Goal: Task Accomplishment & Management: Complete application form

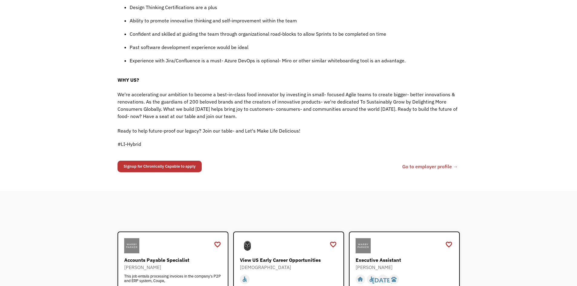
scroll to position [637, 0]
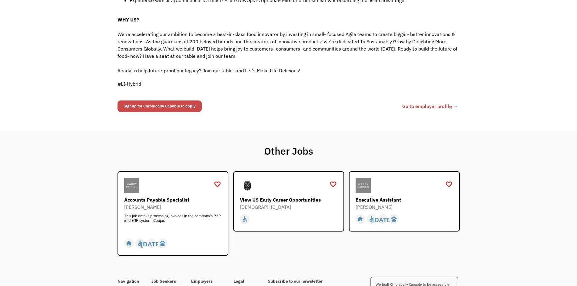
click at [178, 107] on link "Signup for Chronically Capable to apply" at bounding box center [160, 107] width 84 height 12
click at [439, 106] on link "Go to employer profile →" at bounding box center [431, 106] width 56 height 7
click at [156, 109] on link "Signup for Chronically Capable to apply" at bounding box center [160, 107] width 84 height 12
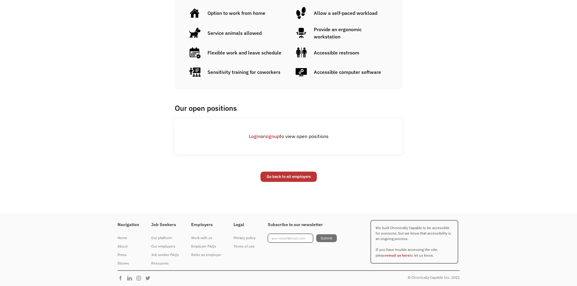
scroll to position [395, 0]
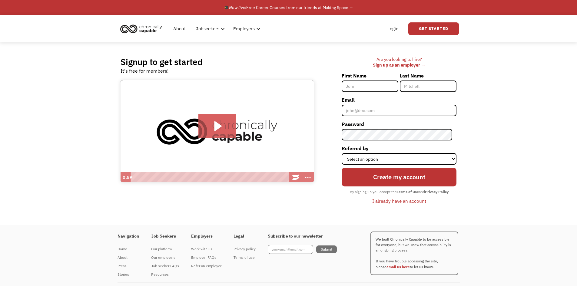
click at [373, 84] on input "First Name" at bounding box center [370, 87] width 57 height 12
type input "[PERSON_NAME]"
type input "Njong"
click at [363, 115] on input "Email" at bounding box center [399, 111] width 115 height 12
type input "[EMAIL_ADDRESS][DOMAIN_NAME]"
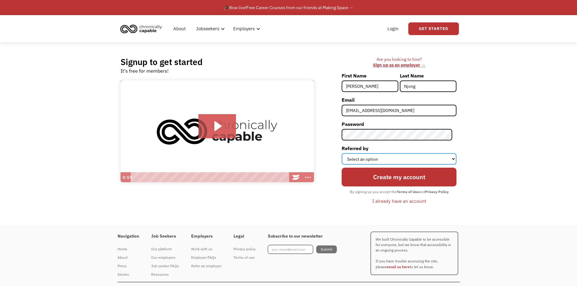
click at [384, 157] on select "Select an option Instagram Facebook Twitter Search Engine News Article Word of …" at bounding box center [399, 159] width 115 height 12
click at [327, 229] on div "Subscribe to our newsletter Submit Thank you! You're now subscribed to our news…" at bounding box center [308, 254] width 81 height 52
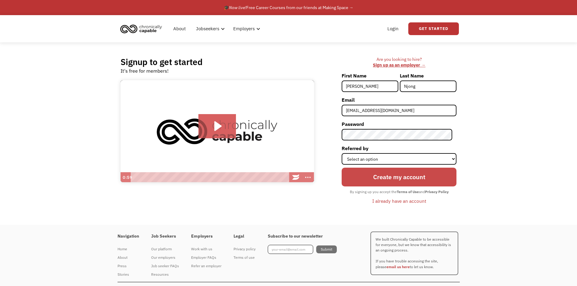
click at [393, 183] on input "Create my account" at bounding box center [399, 177] width 115 height 19
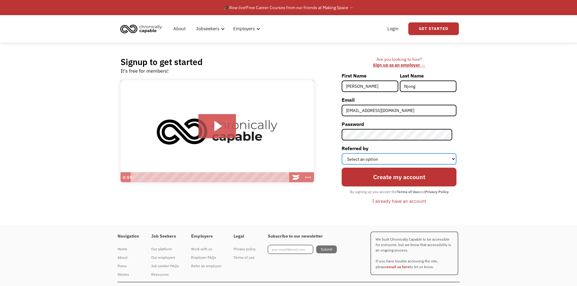
click at [365, 155] on select "Select an option Instagram Facebook Twitter Search Engine News Article Word of …" at bounding box center [399, 159] width 115 height 12
select select "Search Engine"
click at [346, 153] on select "Select an option Instagram Facebook Twitter Search Engine News Article Word of …" at bounding box center [399, 159] width 115 height 12
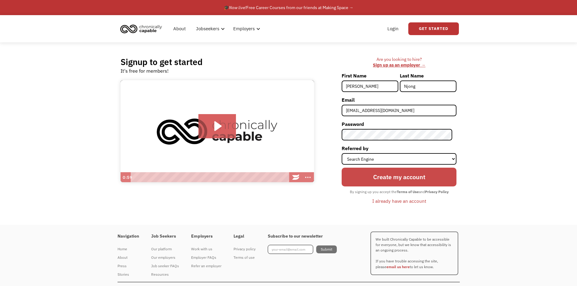
click at [383, 177] on input "Create my account" at bounding box center [399, 177] width 115 height 19
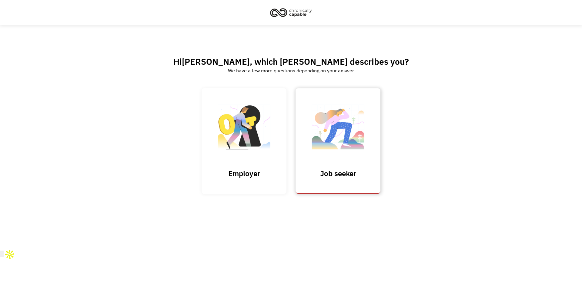
click at [330, 171] on h3 "Job seeker" at bounding box center [338, 173] width 61 height 9
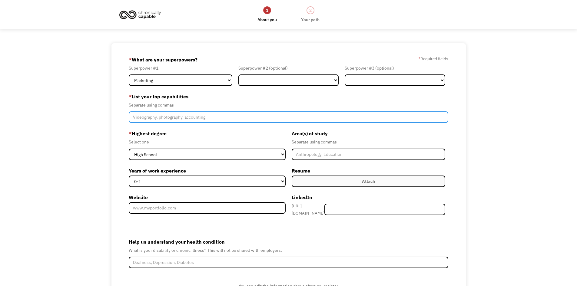
click at [188, 116] on input "Member-Create-Step1" at bounding box center [289, 118] width 320 height 12
click at [189, 121] on input "Member-Create-Step1" at bounding box center [289, 118] width 320 height 12
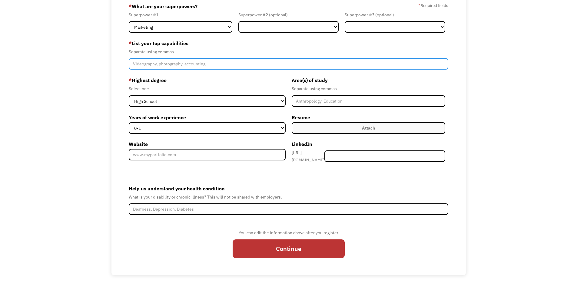
scroll to position [54, 0]
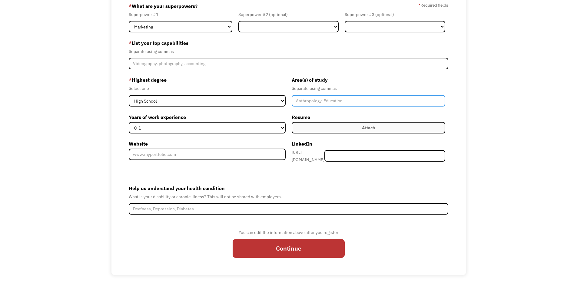
click at [326, 102] on input "Member-Create-Step1" at bounding box center [369, 101] width 154 height 12
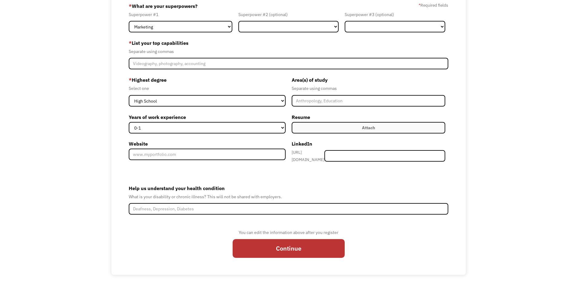
click at [135, 51] on div "Separate using commas" at bounding box center [289, 51] width 320 height 7
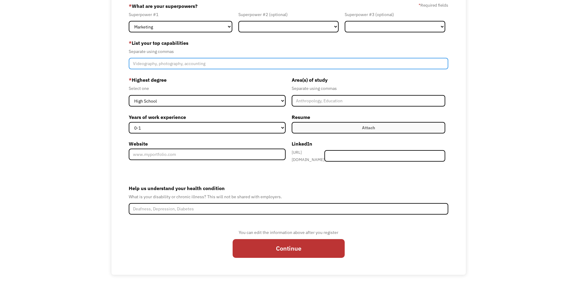
click at [154, 63] on input "Member-Create-Step1" at bounding box center [289, 64] width 320 height 12
type input "-"
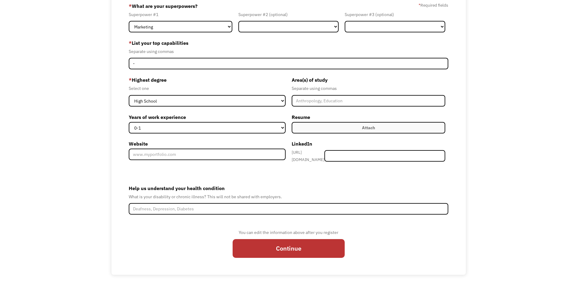
click at [208, 78] on label "* Highest degree" at bounding box center [207, 80] width 157 height 10
click at [300, 246] on input "Continue" at bounding box center [289, 248] width 112 height 19
type input "Please wait..."
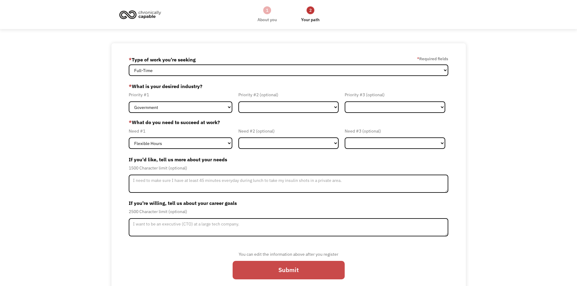
click at [306, 275] on input "Submit" at bounding box center [289, 270] width 112 height 19
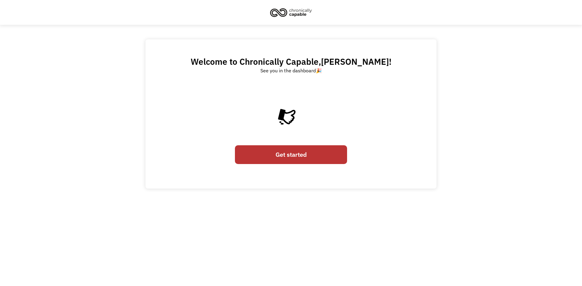
click at [290, 95] on icon at bounding box center [291, 110] width 61 height 61
click at [302, 162] on link "Get started" at bounding box center [291, 155] width 112 height 19
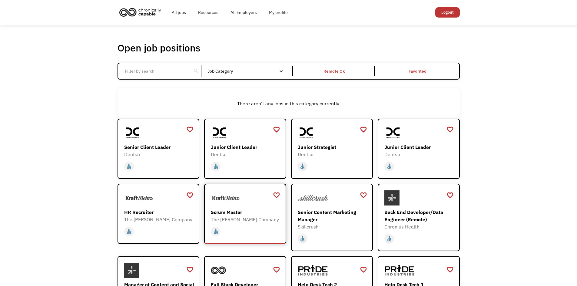
click at [231, 208] on div "Scrum Master The Kraft Heinz Company https://careers.kraftheinz.com/careers/Pip…" at bounding box center [246, 207] width 70 height 32
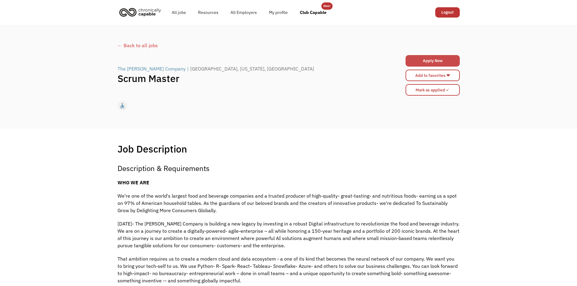
click at [435, 60] on link "Apply Now" at bounding box center [433, 61] width 54 height 12
